Goal: Information Seeking & Learning: Learn about a topic

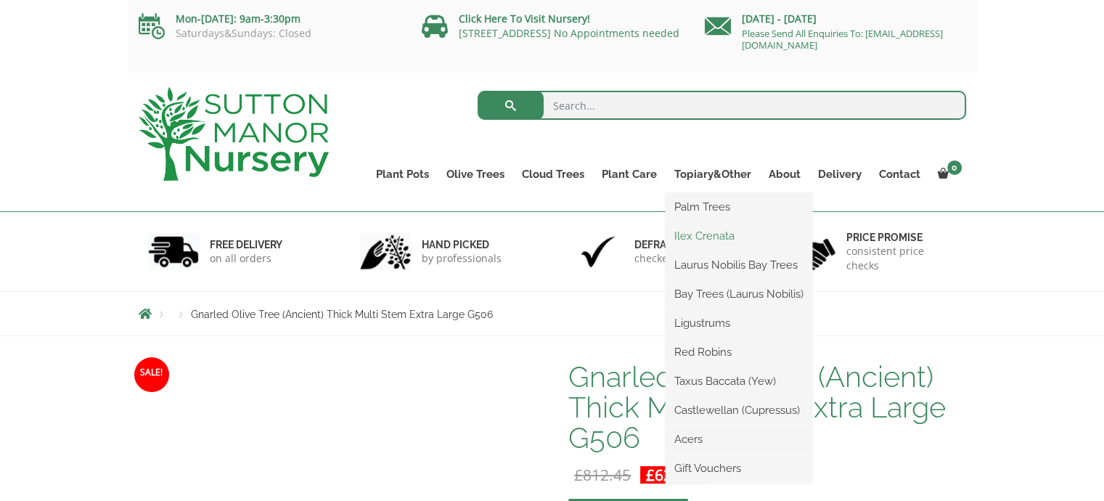
click at [703, 236] on link "Ilex Crenata" at bounding box center [739, 236] width 147 height 22
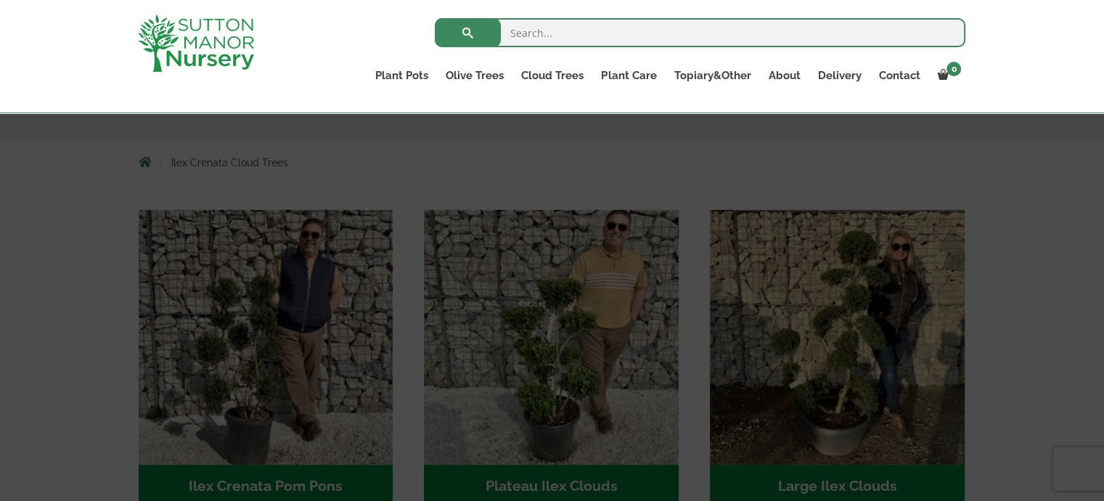
scroll to position [73, 0]
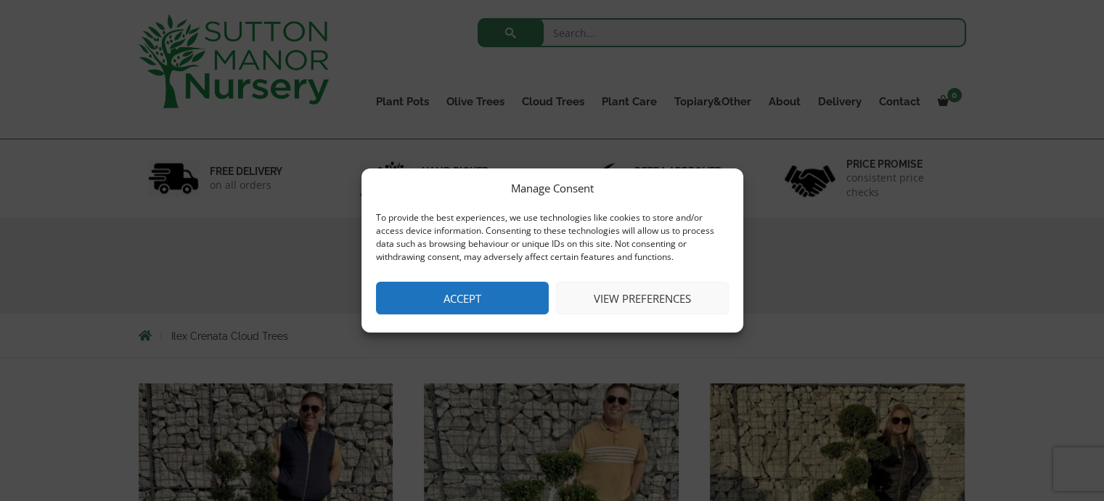
drag, startPoint x: 467, startPoint y: 292, endPoint x: 475, endPoint y: 286, distance: 10.5
click at [466, 288] on button "Accept" at bounding box center [462, 298] width 173 height 33
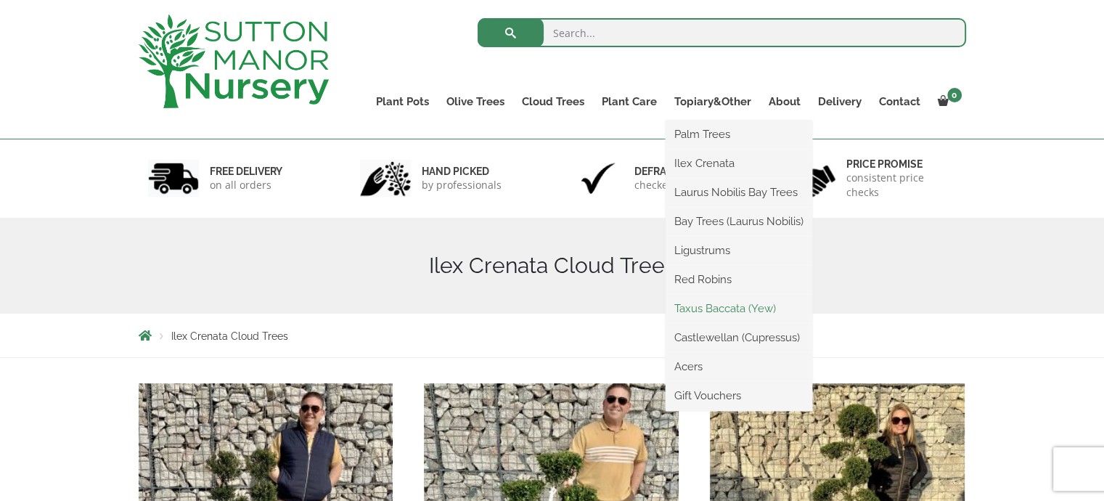
click at [703, 311] on link "Taxus Baccata (Yew)" at bounding box center [739, 309] width 147 height 22
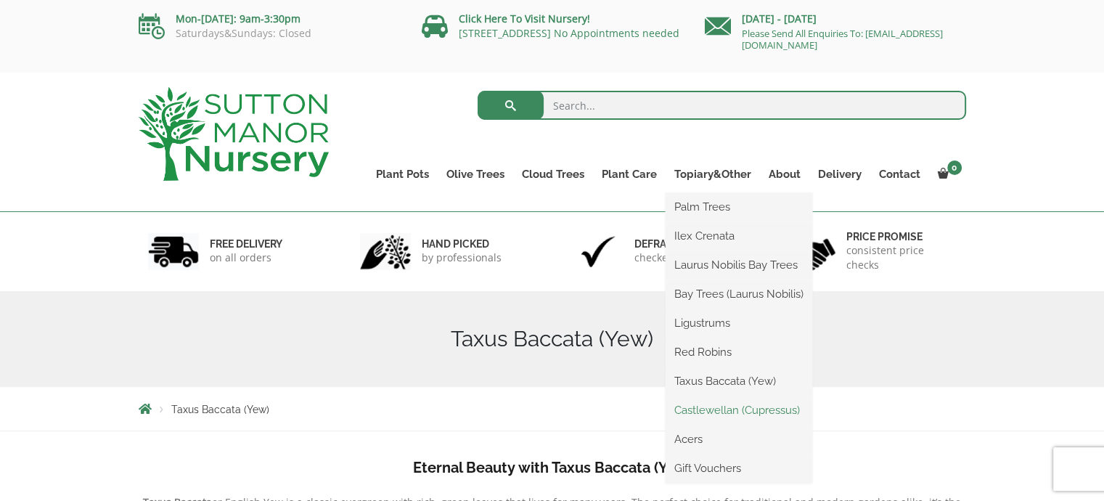
click at [714, 414] on link "Castlewellan (Cupressus)" at bounding box center [739, 410] width 147 height 22
click at [720, 294] on link "Bay Trees (Laurus Nobilis)" at bounding box center [739, 294] width 147 height 22
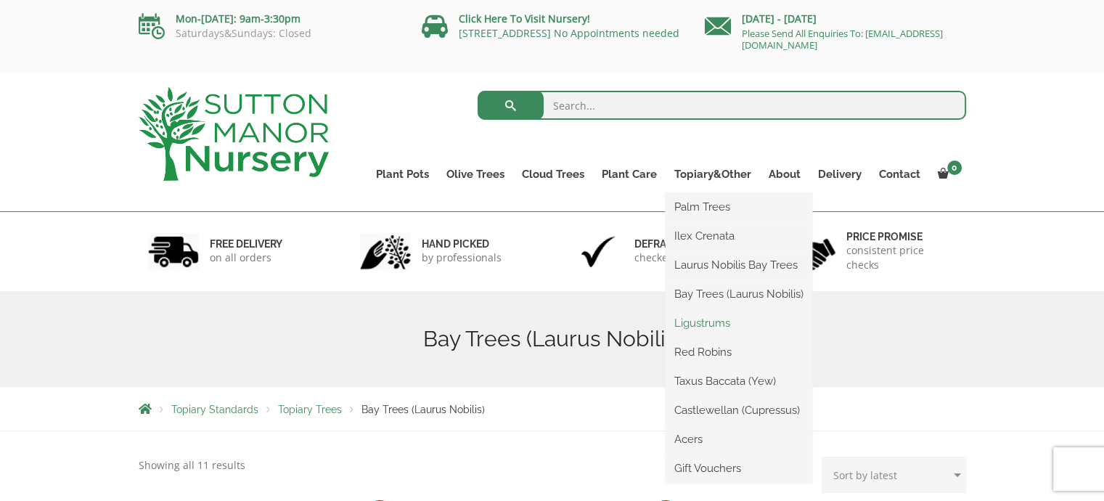
click at [708, 324] on link "Ligustrums" at bounding box center [739, 323] width 147 height 22
